Goal: Information Seeking & Learning: Learn about a topic

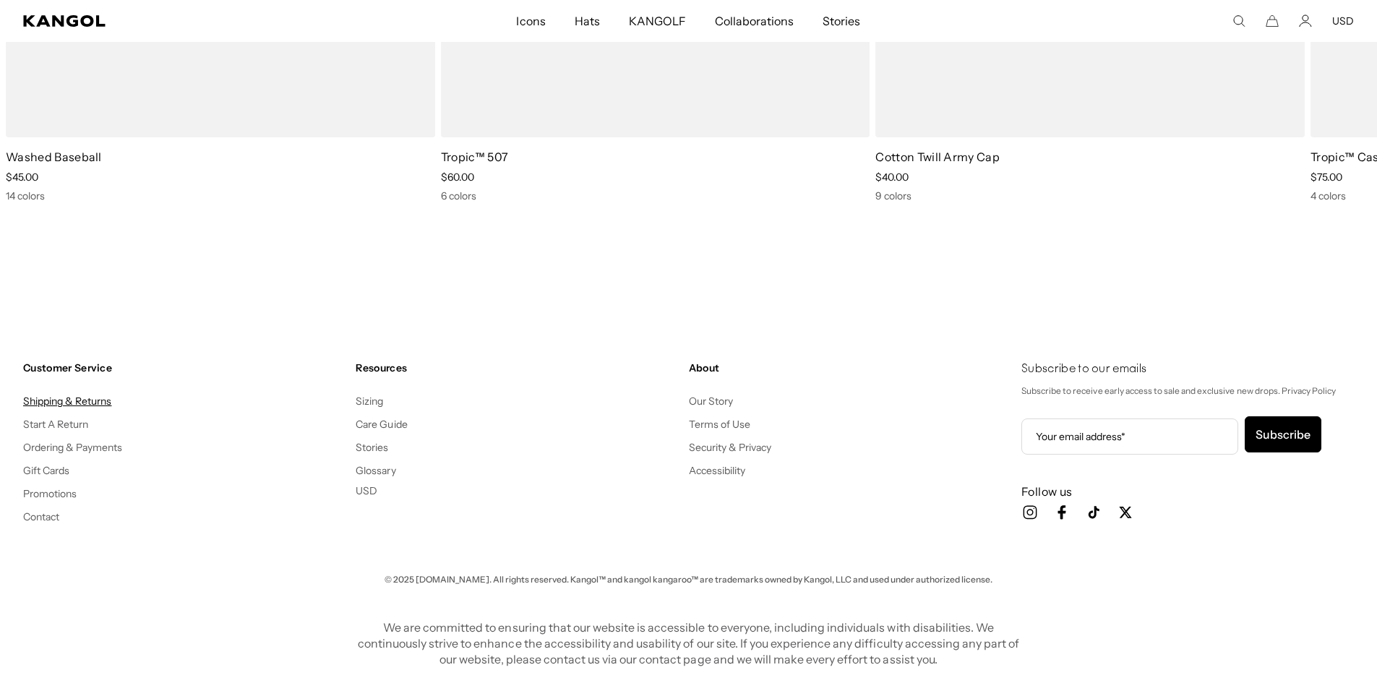
click at [89, 398] on link "Shipping & Returns" at bounding box center [67, 401] width 89 height 13
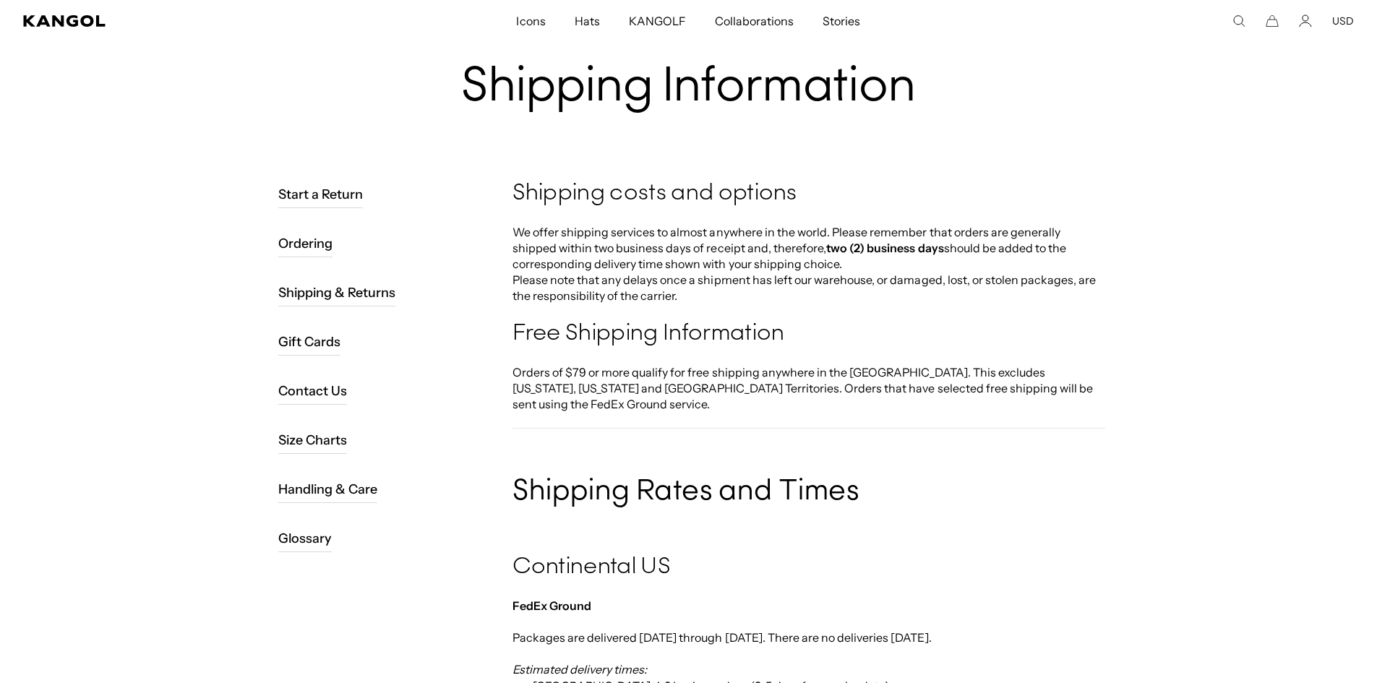
scroll to position [72, 0]
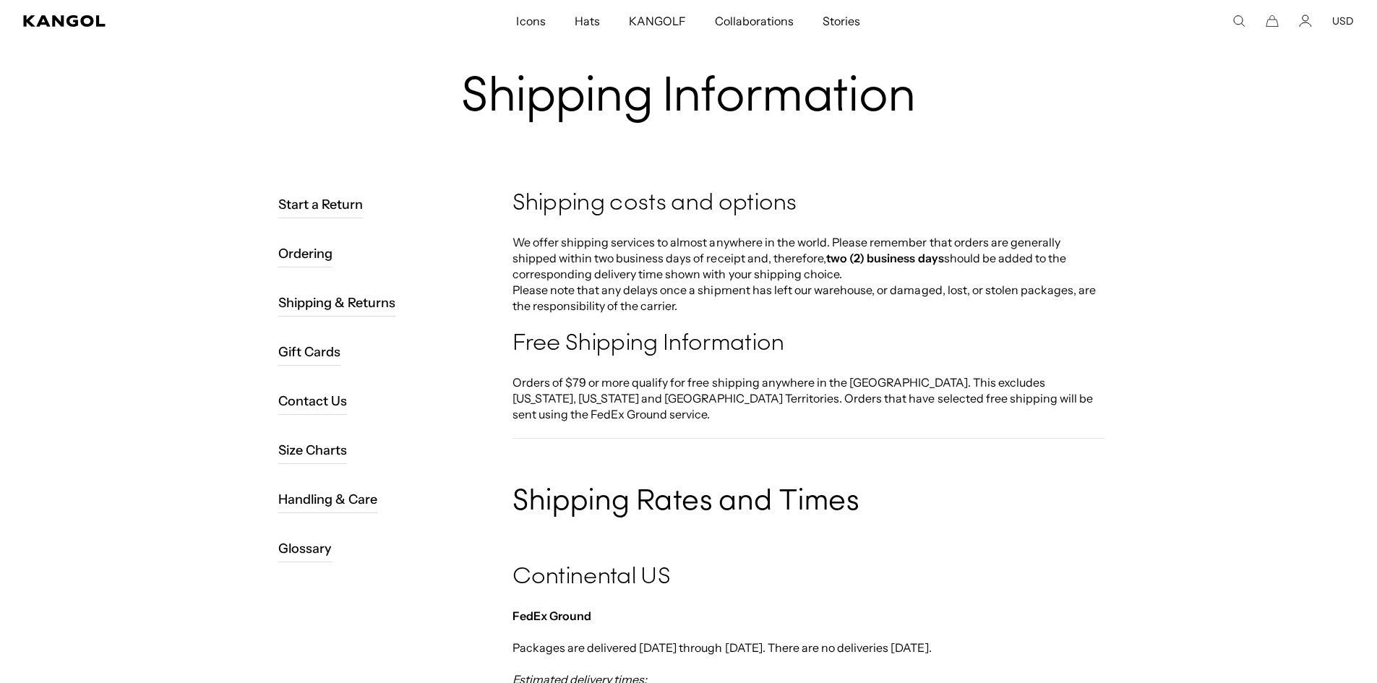
click at [291, 449] on link "Size Charts" at bounding box center [312, 450] width 69 height 27
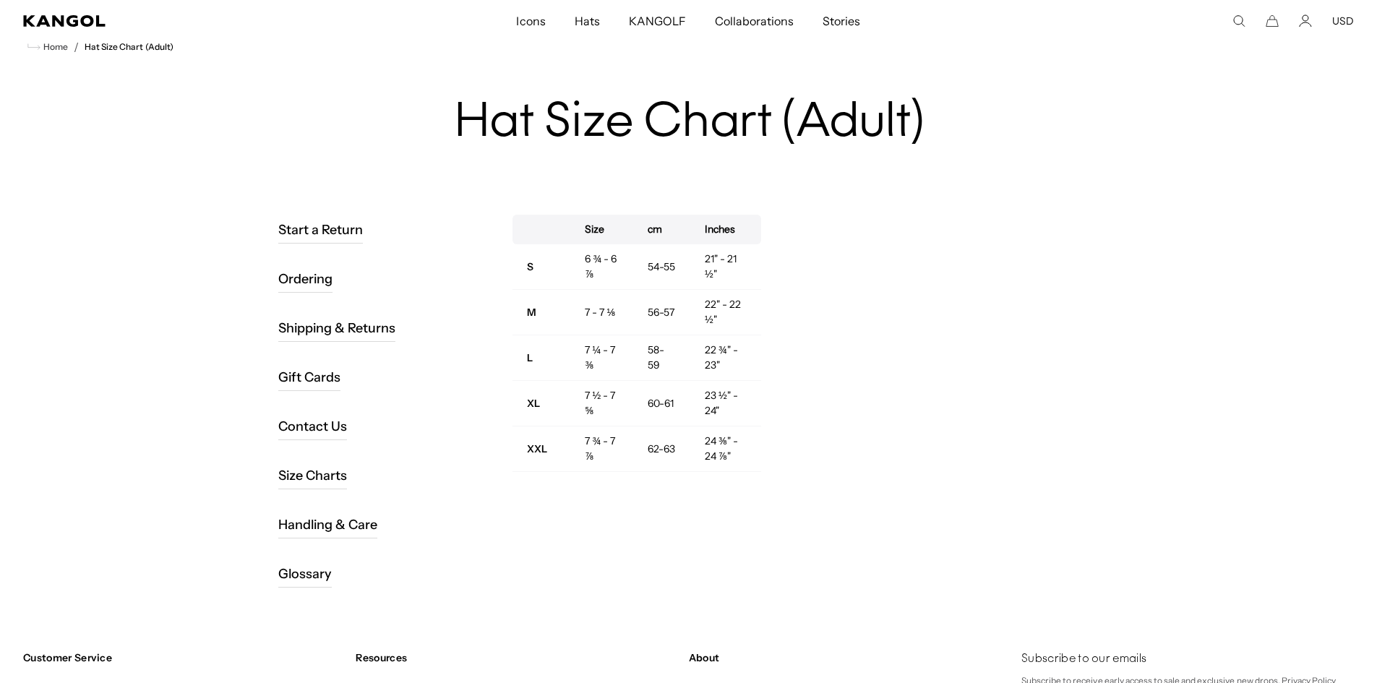
scroll to position [72, 0]
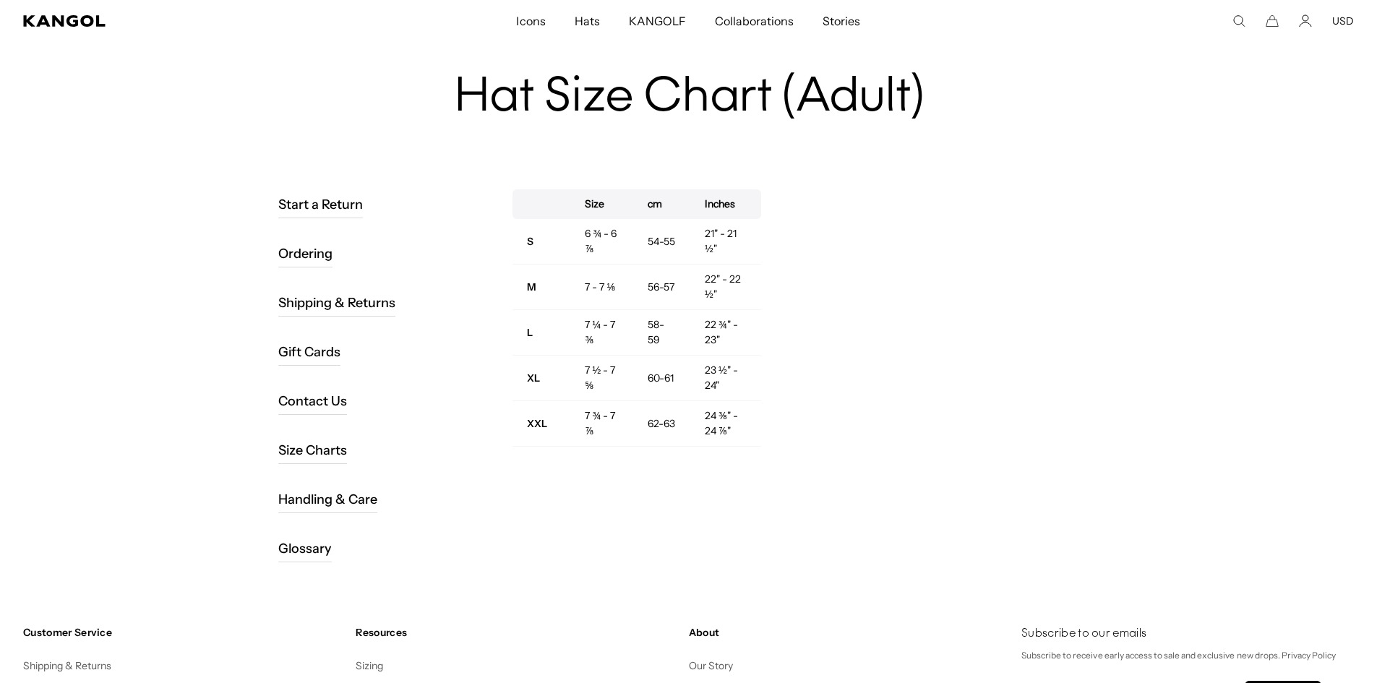
click at [317, 496] on link "Handling & Care" at bounding box center [327, 499] width 99 height 27
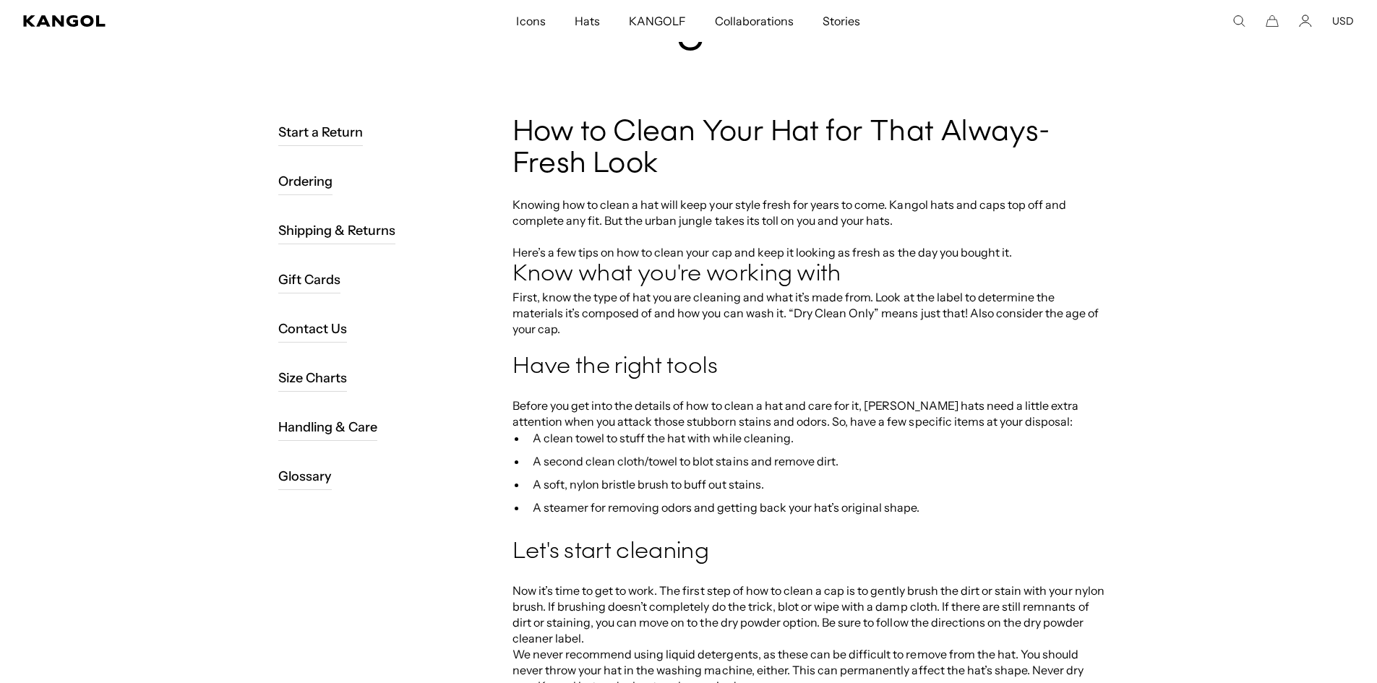
click at [300, 275] on link "Gift Cards" at bounding box center [309, 279] width 62 height 27
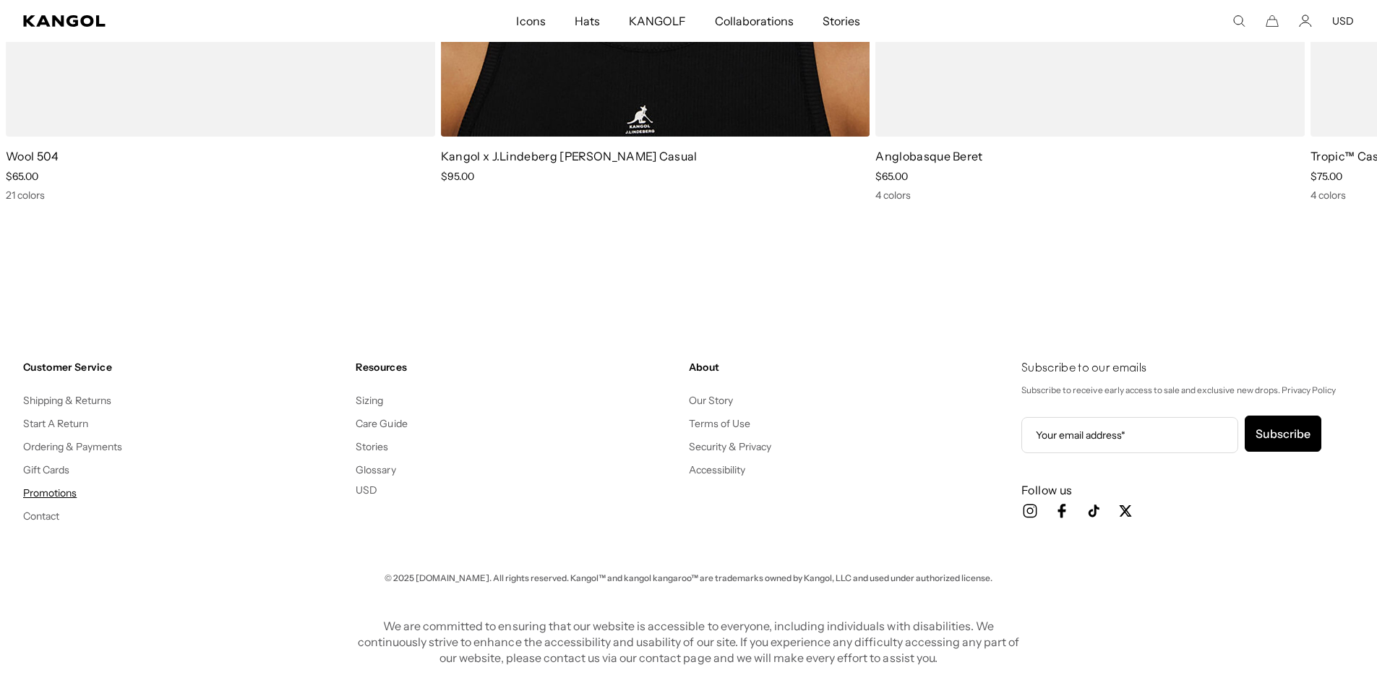
click at [46, 492] on link "Promotions" at bounding box center [50, 493] width 54 height 13
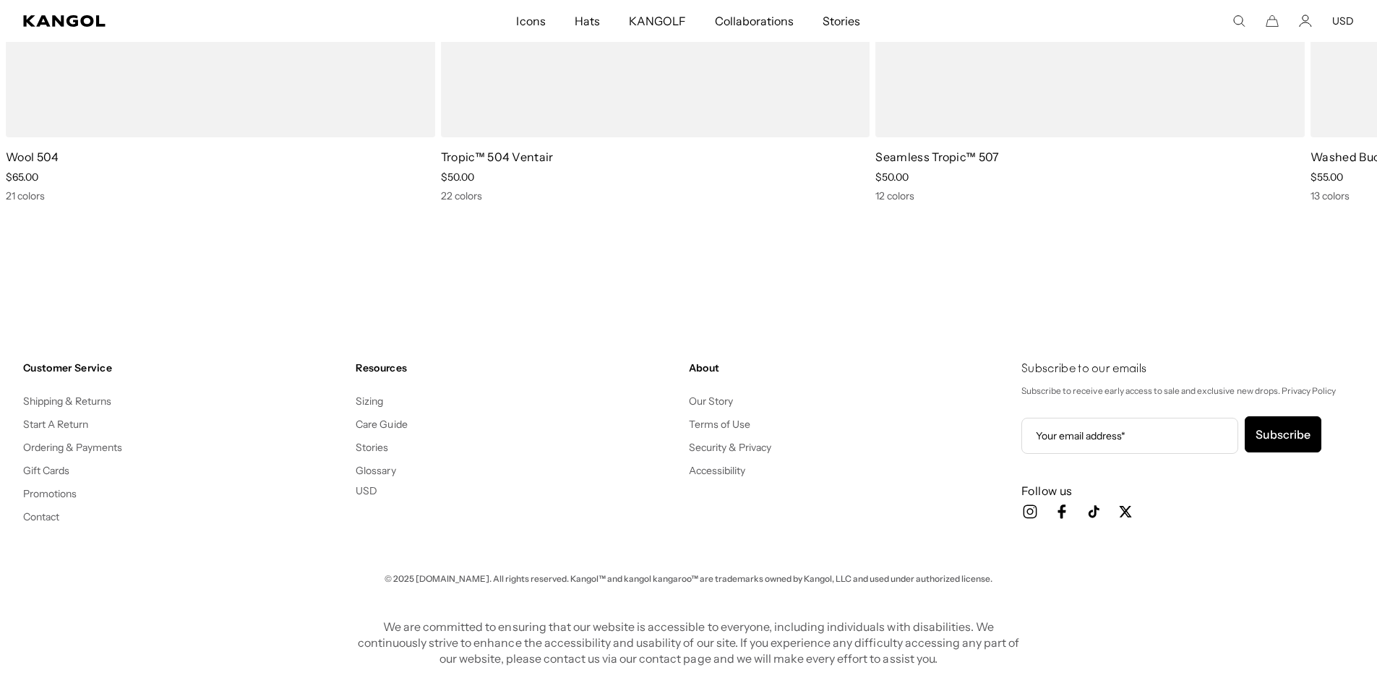
scroll to position [0, 298]
